Goal: Information Seeking & Learning: Learn about a topic

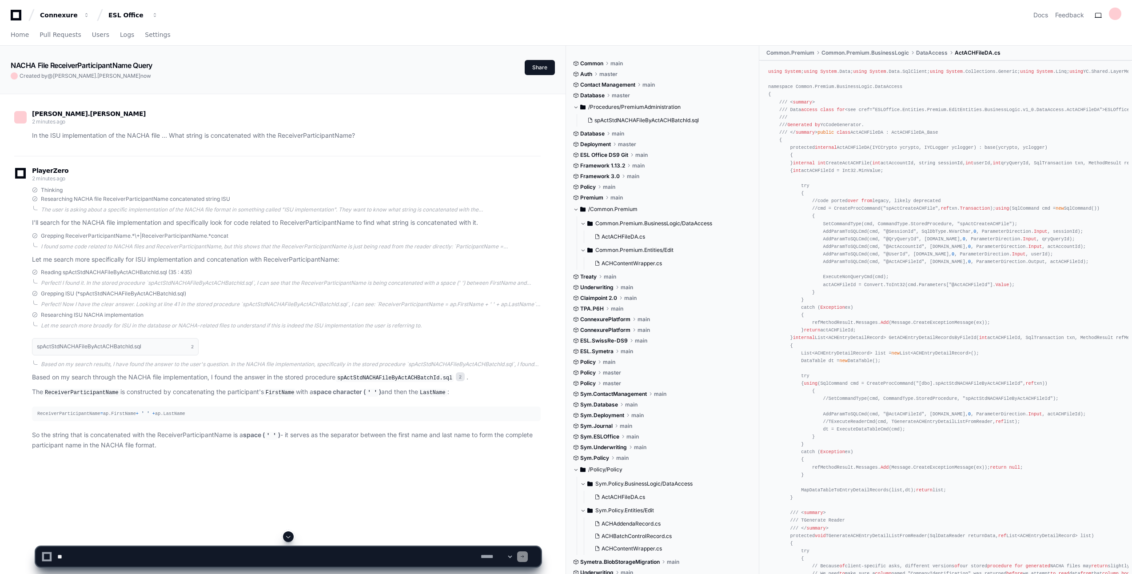
click at [11, 19] on icon at bounding box center [16, 15] width 11 height 11
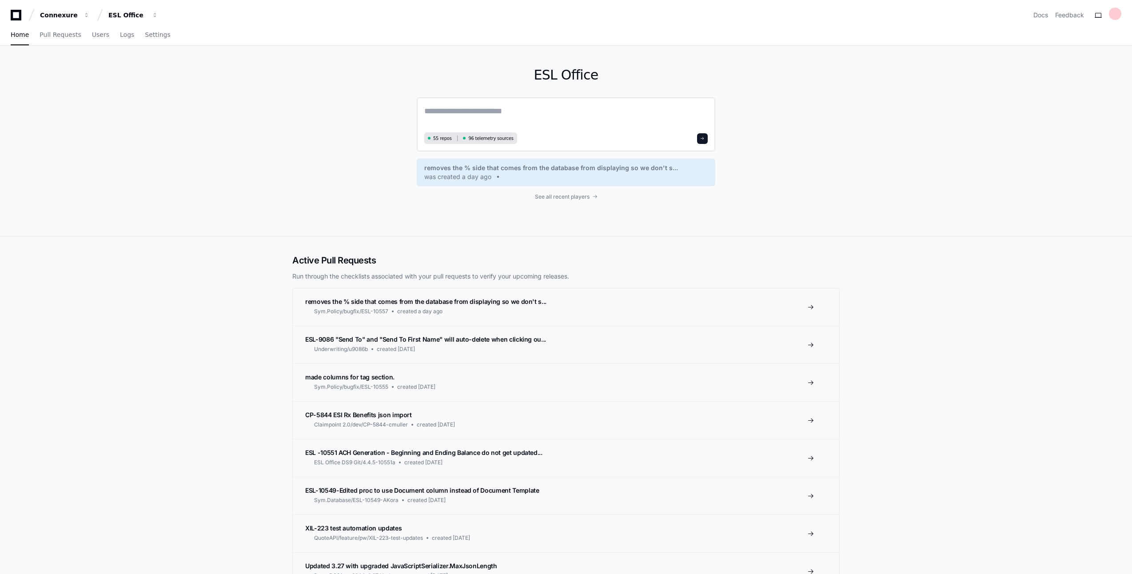
click at [484, 116] on textarea at bounding box center [566, 117] width 284 height 25
type textarea "**********"
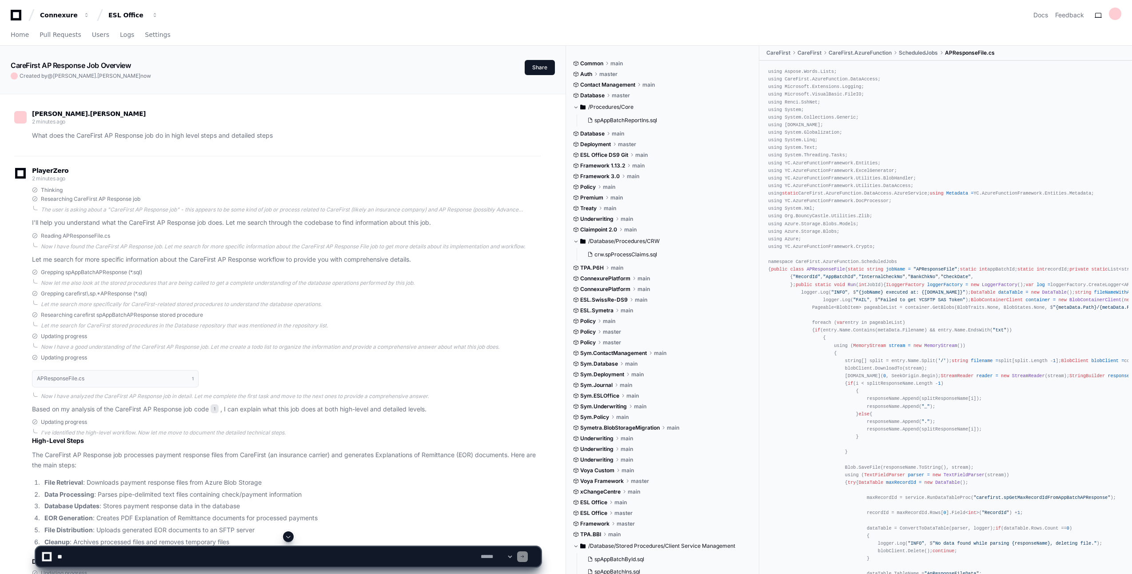
click at [319, 475] on article "High-Level Steps The CareFirst AP Response job processes payment response files…" at bounding box center [286, 501] width 509 height 130
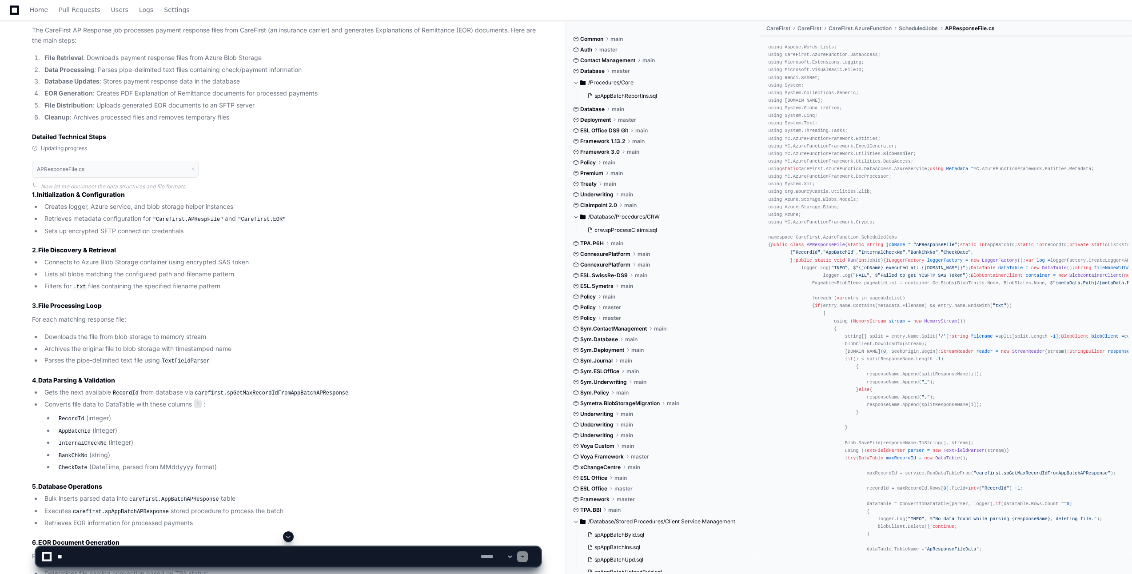
scroll to position [158, 0]
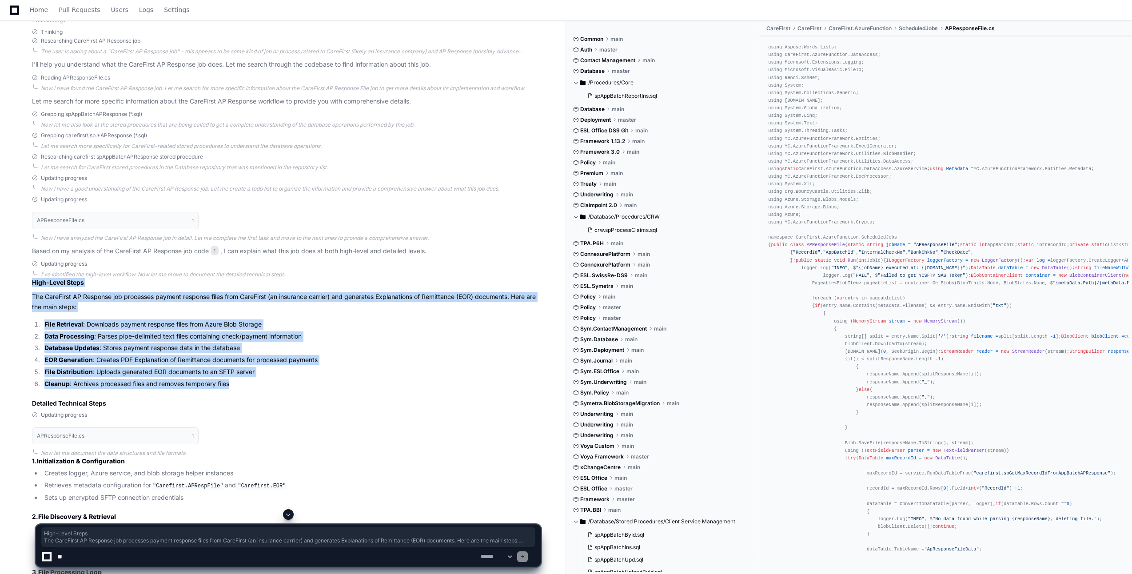
drag, startPoint x: 236, startPoint y: 385, endPoint x: 29, endPoint y: 287, distance: 228.6
click at [29, 287] on div "Updating progress I've identified the high-level workflow. Now let me move to d…" at bounding box center [277, 334] width 527 height 148
copy article "High-Level Steps The CareFirst AP Response job processes payment response files…"
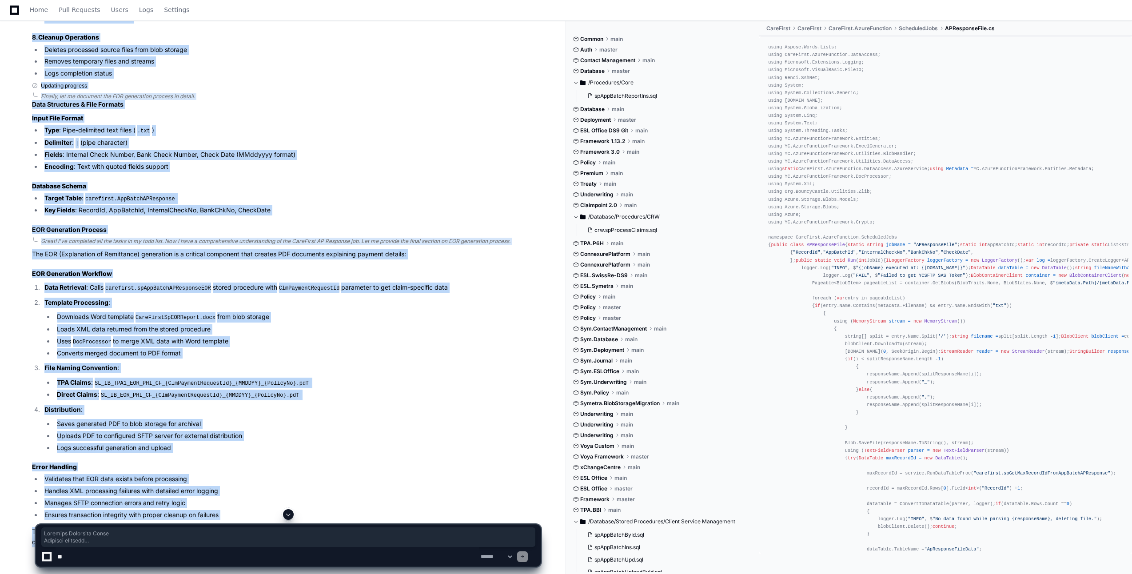
scroll to position [1136, 0]
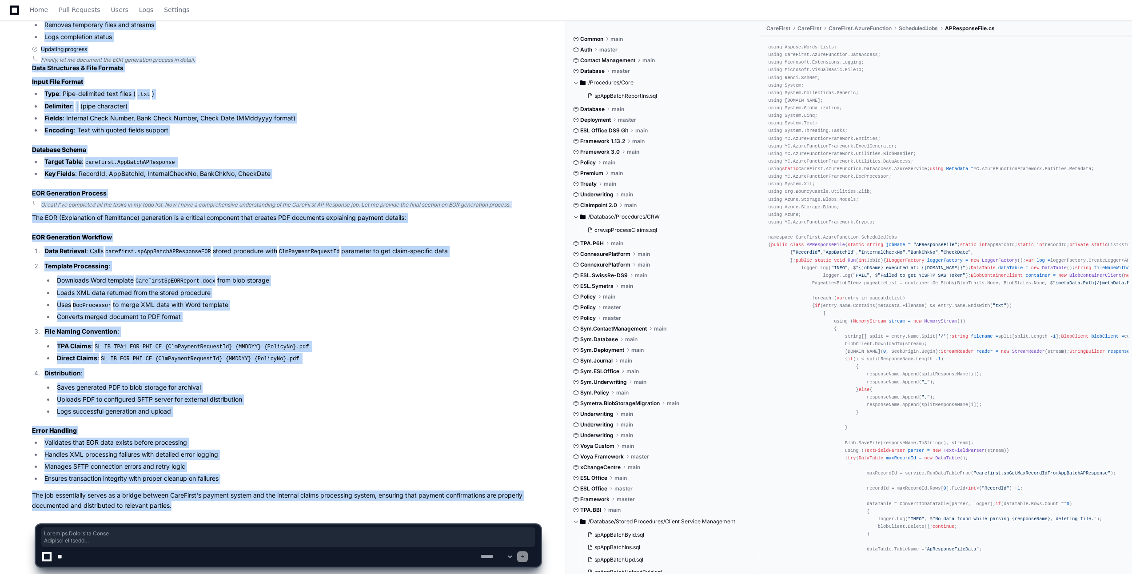
drag, startPoint x: 33, startPoint y: 225, endPoint x: 187, endPoint y: 497, distance: 312.6
copy div "Detailed Technical Steps Updating progress APResponseFile.cs 1 Now let me docum…"
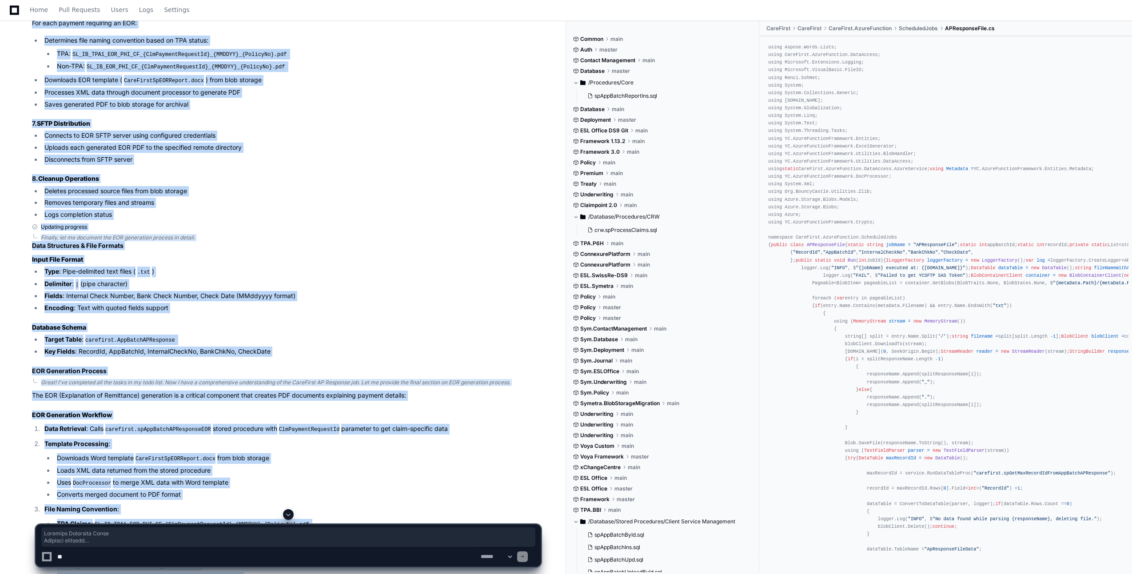
scroll to position [825, 0]
